Goal: Task Accomplishment & Management: Manage account settings

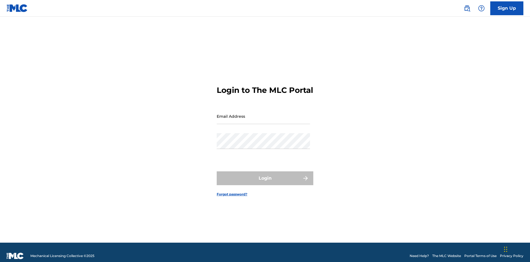
scroll to position [7, 0]
click at [263, 113] on input "Email Address" at bounding box center [263, 116] width 93 height 16
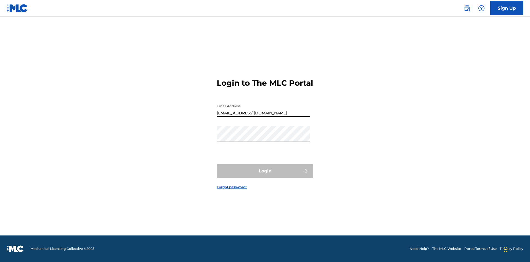
type input "Duke.McTesterson@gmail.com"
click at [265, 176] on button "Login" at bounding box center [265, 171] width 97 height 14
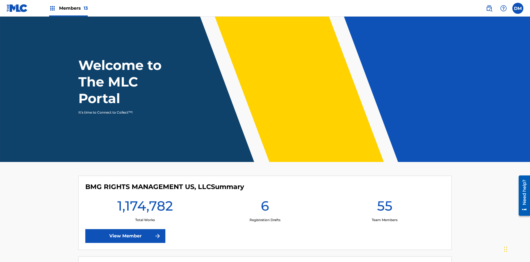
click at [68, 8] on span "Members 13" at bounding box center [73, 8] width 29 height 6
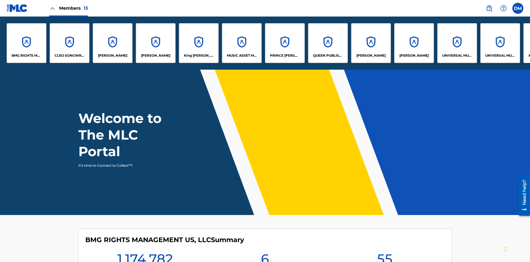
click at [198, 55] on p "King McTesterson" at bounding box center [199, 55] width 30 height 5
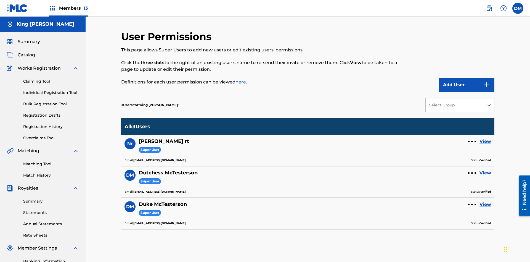
click at [485, 169] on link "View" at bounding box center [485, 172] width 12 height 7
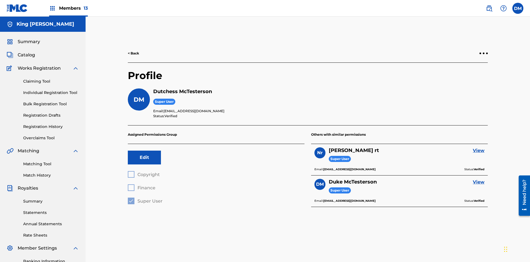
scroll to position [81, 0]
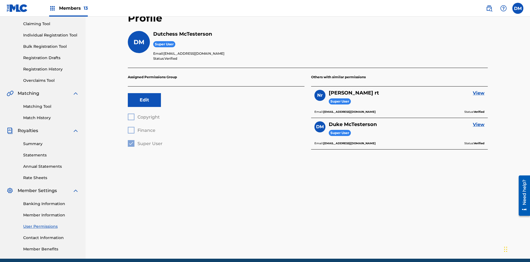
click at [144, 93] on button "Edit" at bounding box center [144, 100] width 33 height 14
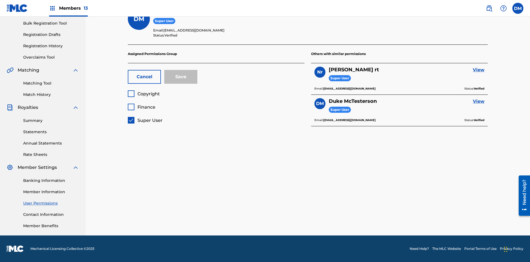
click at [144, 77] on button "Cancel" at bounding box center [144, 77] width 33 height 14
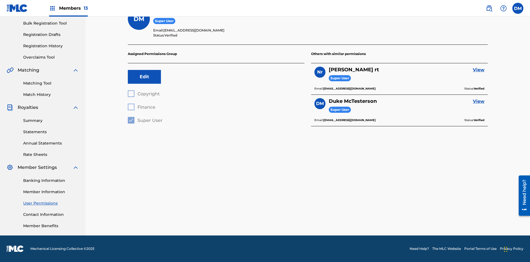
click at [518, 8] on label at bounding box center [517, 8] width 11 height 11
click at [518, 8] on input "DM Duke McTesterson duke.mctesterson@gmail.com Notification Preferences Profile…" at bounding box center [518, 8] width 0 height 0
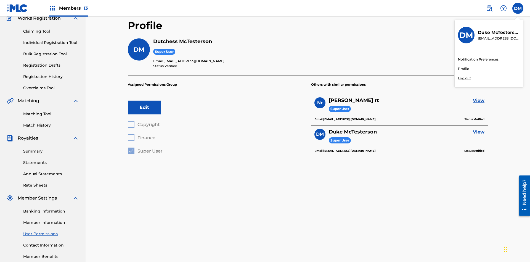
click at [464, 78] on p "Log out" at bounding box center [464, 78] width 13 height 5
click at [518, 8] on input "DM Duke McTesterson duke.mctesterson@gmail.com Notification Preferences Profile…" at bounding box center [518, 8] width 0 height 0
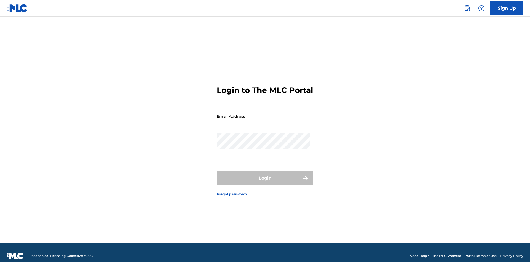
click at [263, 113] on input "Email Address" at bounding box center [263, 116] width 93 height 16
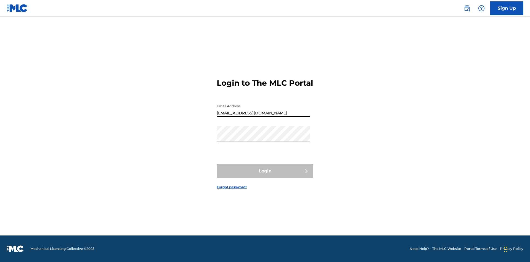
type input "Dutchess.McTesterson@gmail.com"
click at [265, 176] on button "Login" at bounding box center [265, 171] width 97 height 14
